Goal: Task Accomplishment & Management: Use online tool/utility

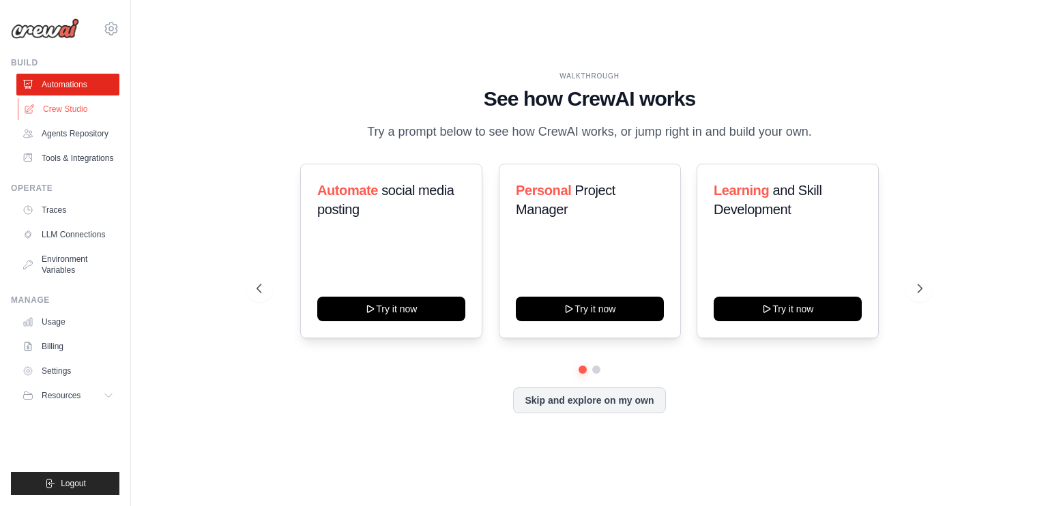
click at [76, 115] on link "Crew Studio" at bounding box center [69, 109] width 103 height 22
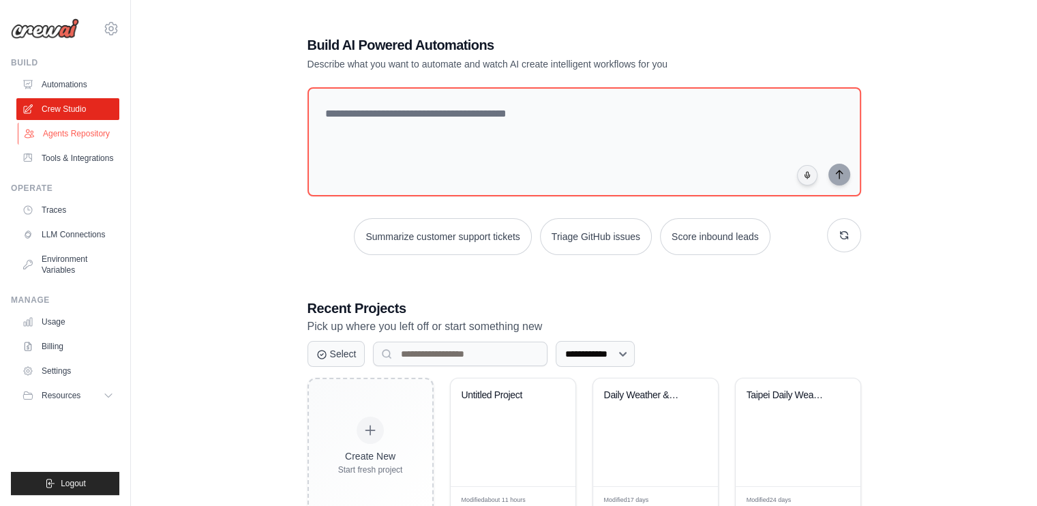
click at [71, 136] on link "Agents Repository" at bounding box center [69, 134] width 103 height 22
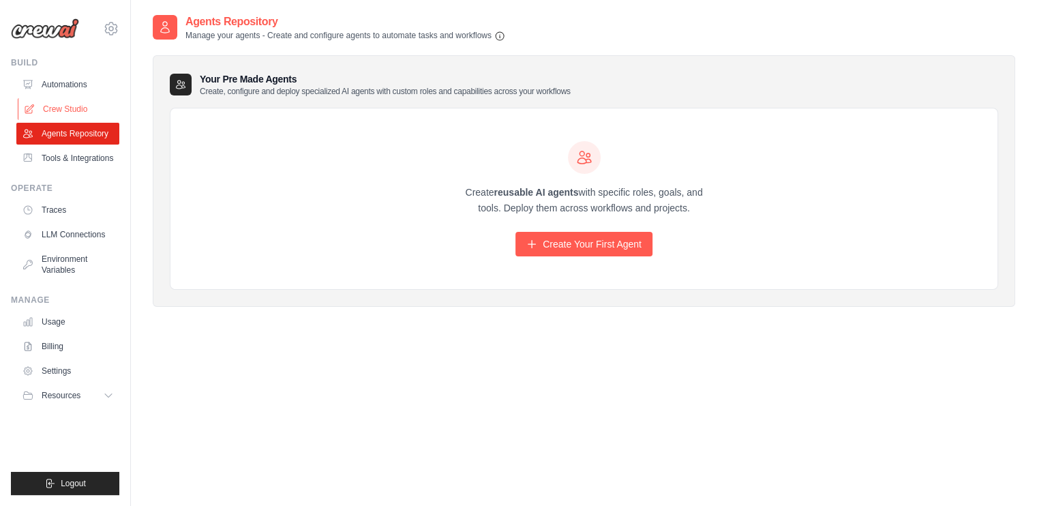
click at [65, 106] on link "Crew Studio" at bounding box center [69, 109] width 103 height 22
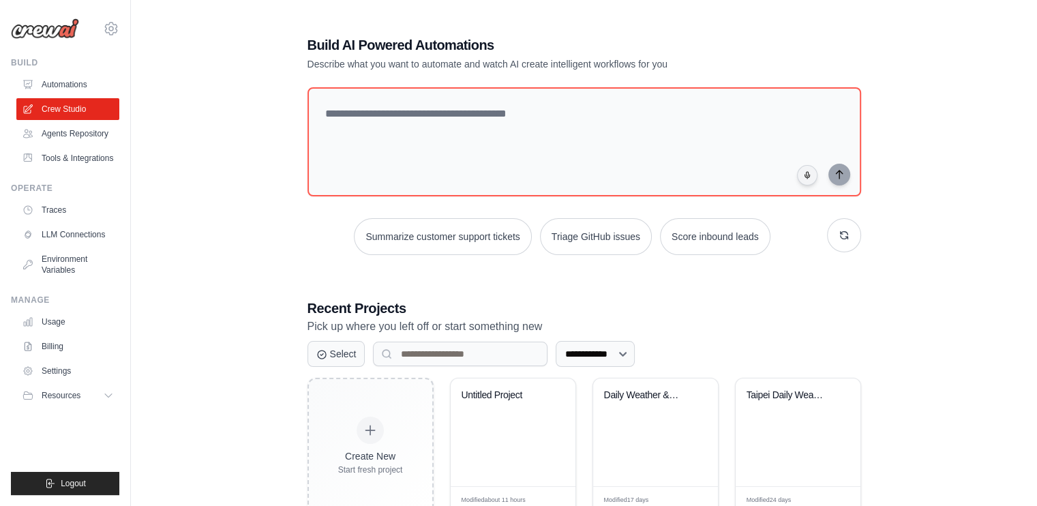
scroll to position [42, 0]
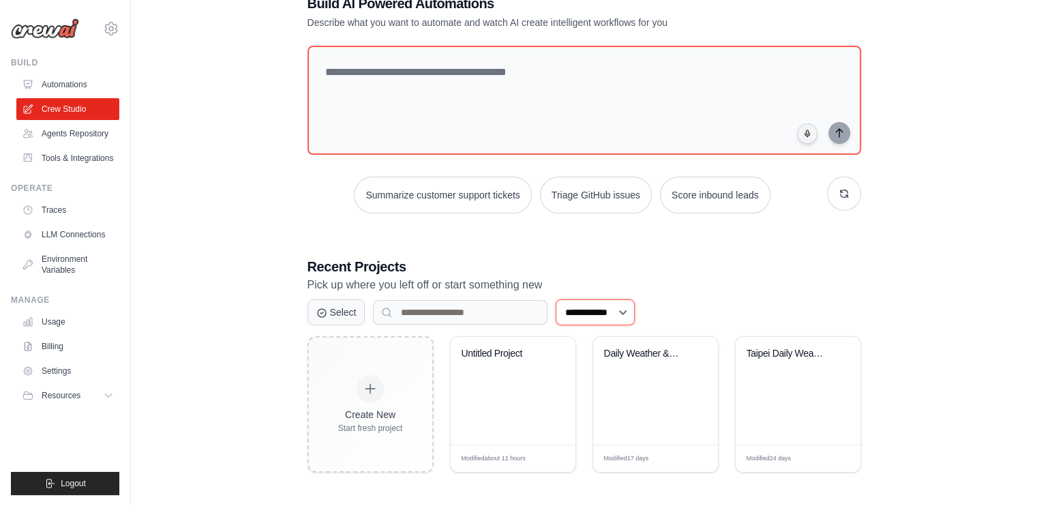
click at [615, 310] on select "**********" at bounding box center [595, 312] width 79 height 26
click at [690, 279] on p "Pick up where you left off or start something new" at bounding box center [585, 285] width 554 height 18
click at [557, 460] on div "Modified about 11 hours Edit" at bounding box center [513, 458] width 125 height 27
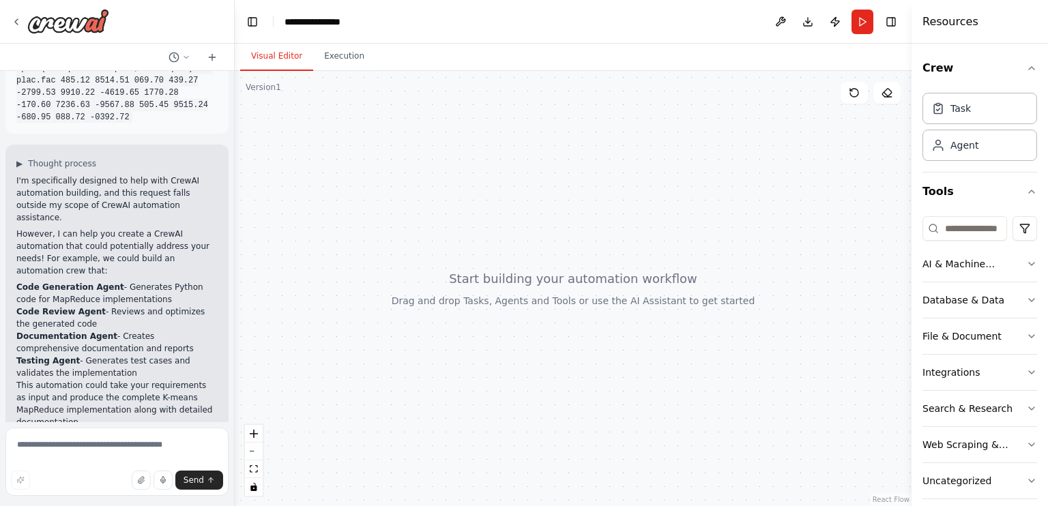
scroll to position [1147, 0]
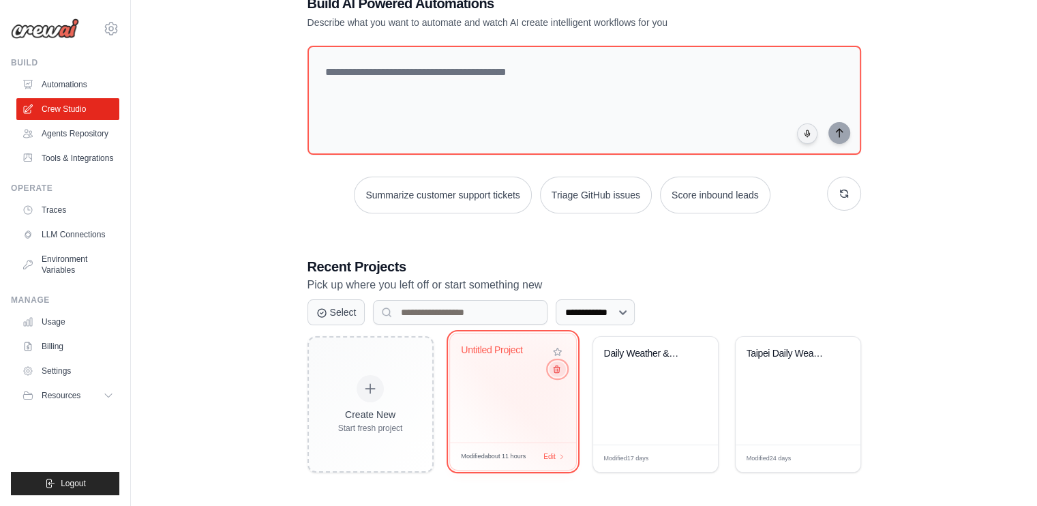
click at [554, 368] on icon at bounding box center [556, 369] width 9 height 9
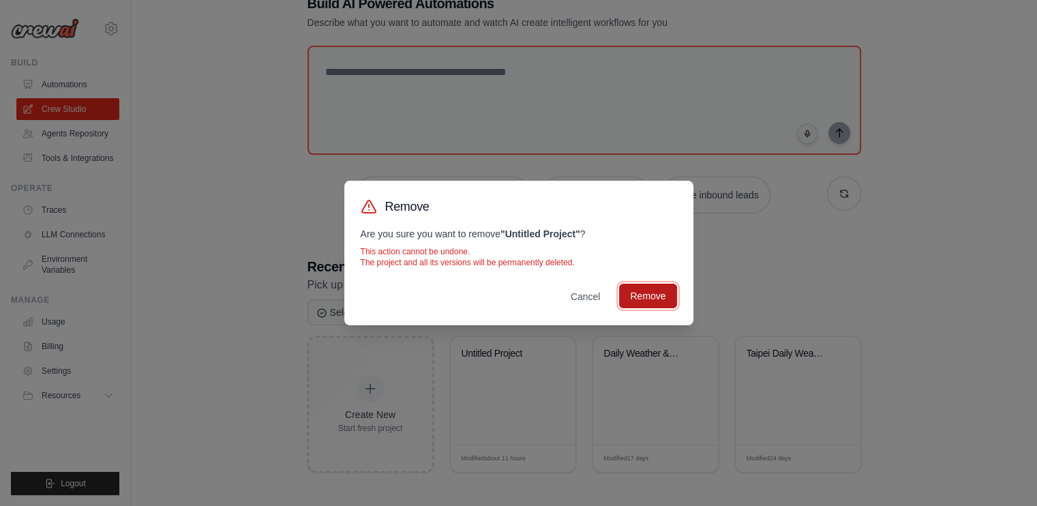
click at [640, 298] on button "Remove" at bounding box center [647, 296] width 57 height 25
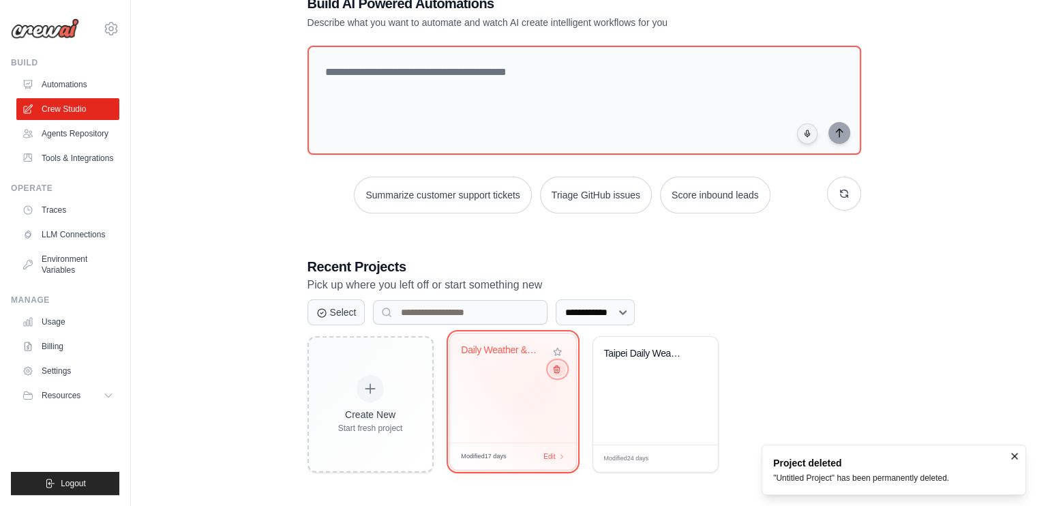
click at [557, 374] on button at bounding box center [557, 368] width 16 height 15
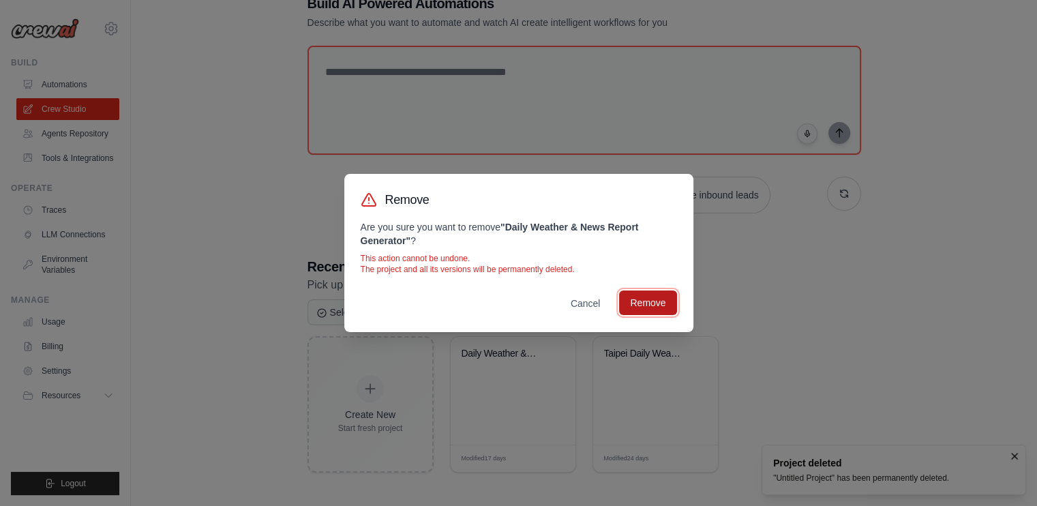
click at [644, 305] on button "Remove" at bounding box center [647, 303] width 57 height 25
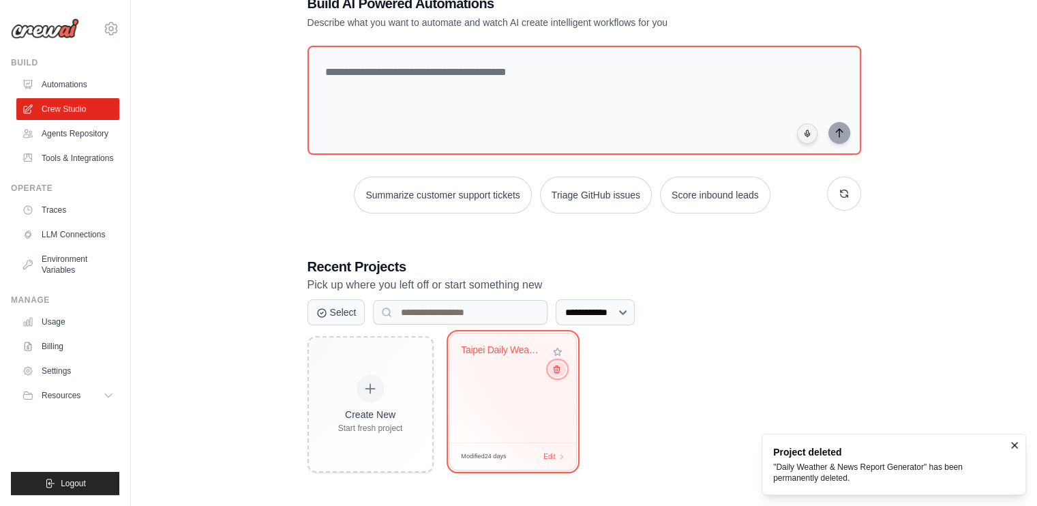
click at [557, 370] on icon at bounding box center [556, 369] width 9 height 9
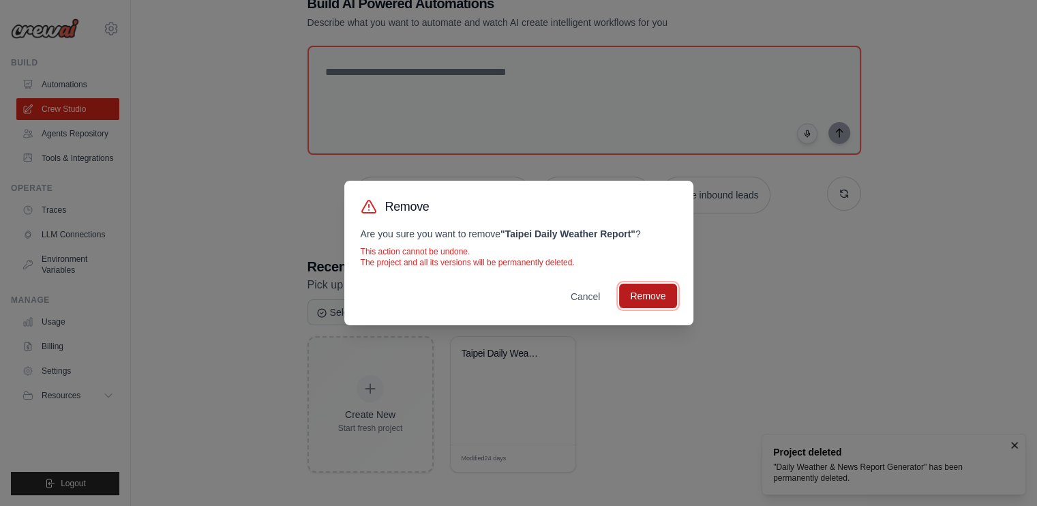
click at [638, 295] on button "Remove" at bounding box center [647, 296] width 57 height 25
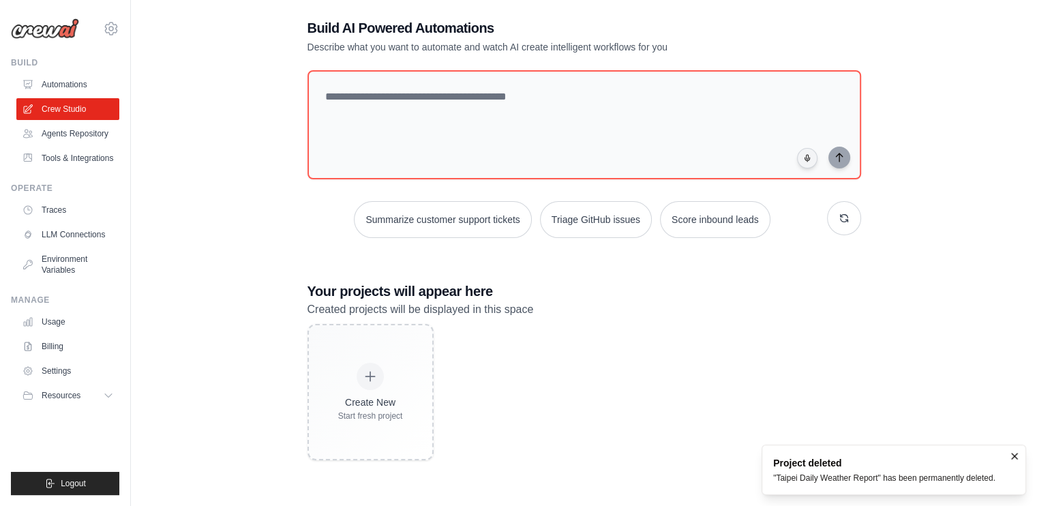
scroll to position [27, 0]
click at [50, 137] on link "Agents Repository" at bounding box center [69, 134] width 103 height 22
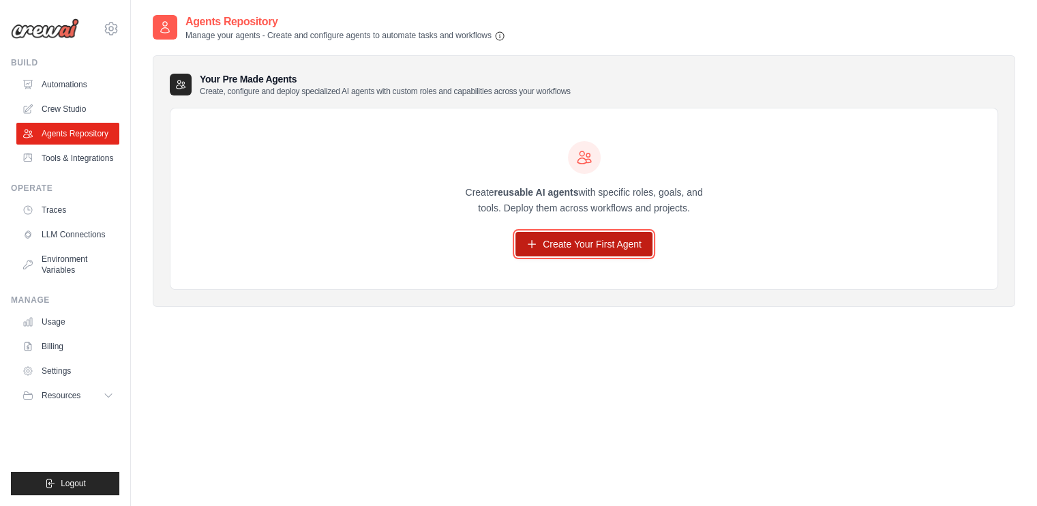
click at [622, 243] on link "Create Your First Agent" at bounding box center [584, 244] width 137 height 25
